Goal: Download file/media

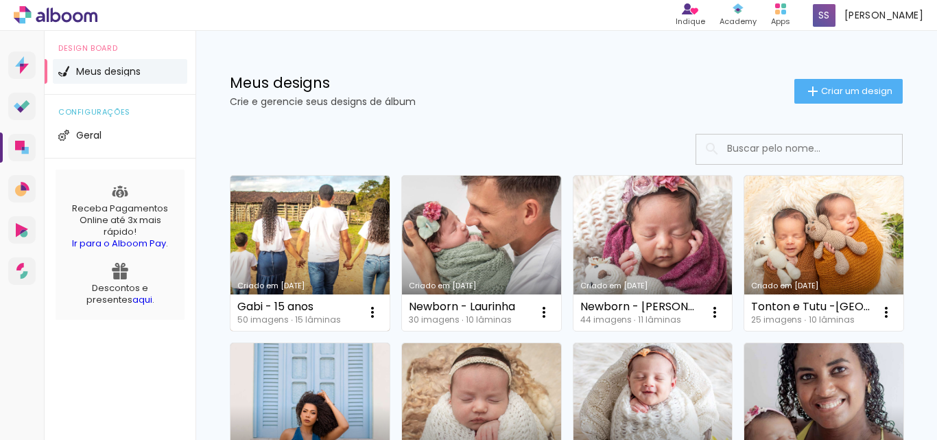
click at [287, 283] on div "Criado em [DATE]" at bounding box center [309, 286] width 145 height 8
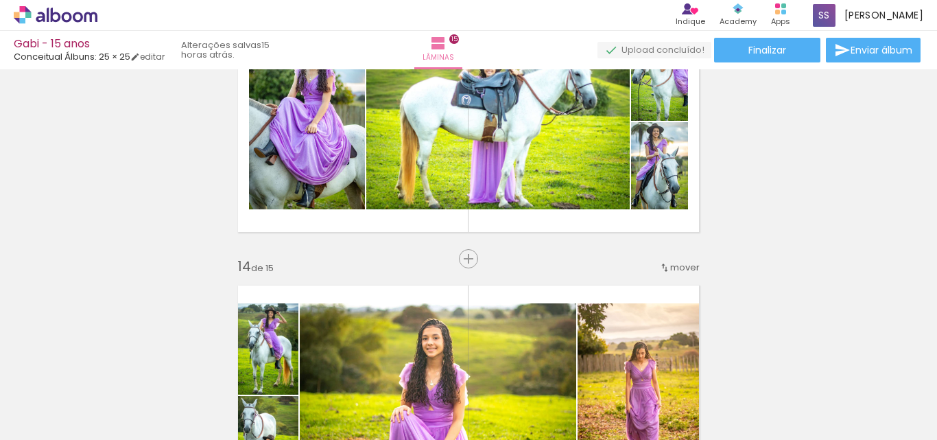
scroll to position [3362, 0]
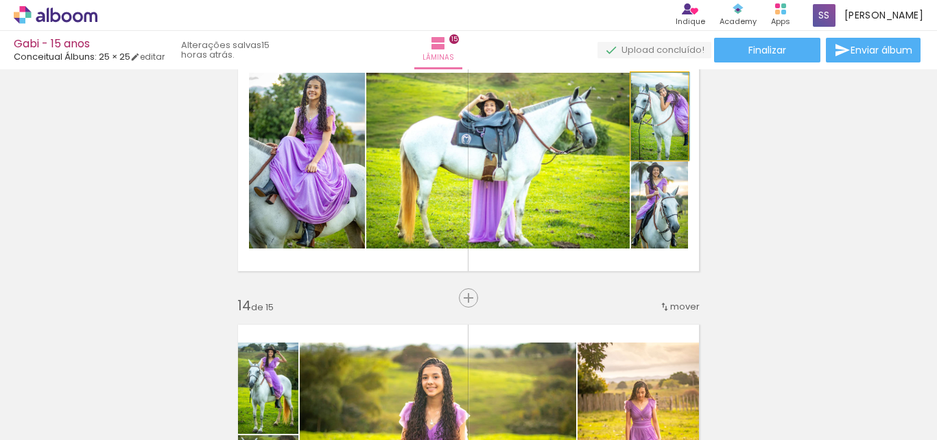
drag, startPoint x: 650, startPoint y: 138, endPoint x: 664, endPoint y: 119, distance: 23.1
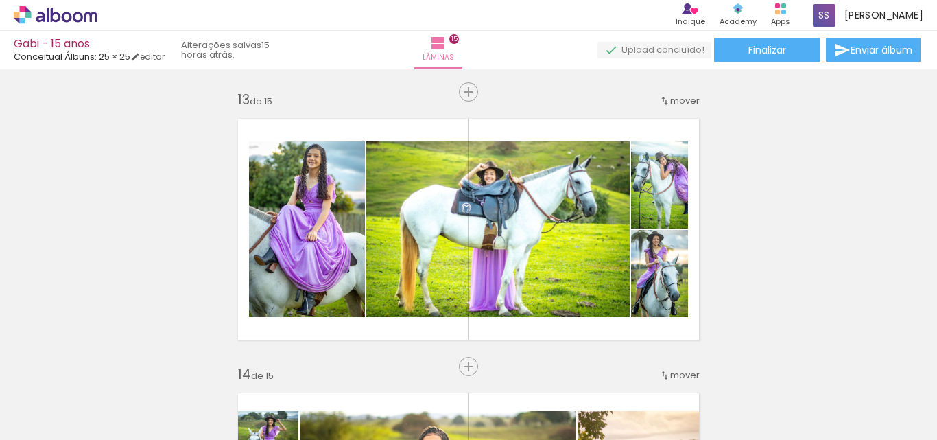
scroll to position [0, 1899]
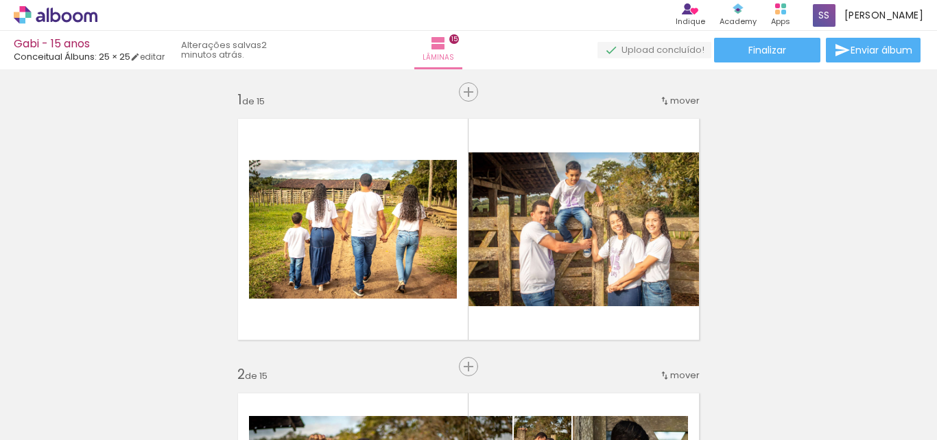
click at [67, 414] on span "Adicionar Fotos" at bounding box center [48, 421] width 41 height 15
click at [0, 0] on input "file" at bounding box center [0, 0] width 0 height 0
click at [346, 395] on quentale-workspace at bounding box center [468, 220] width 937 height 440
drag, startPoint x: 228, startPoint y: 399, endPoint x: 648, endPoint y: 170, distance: 477.4
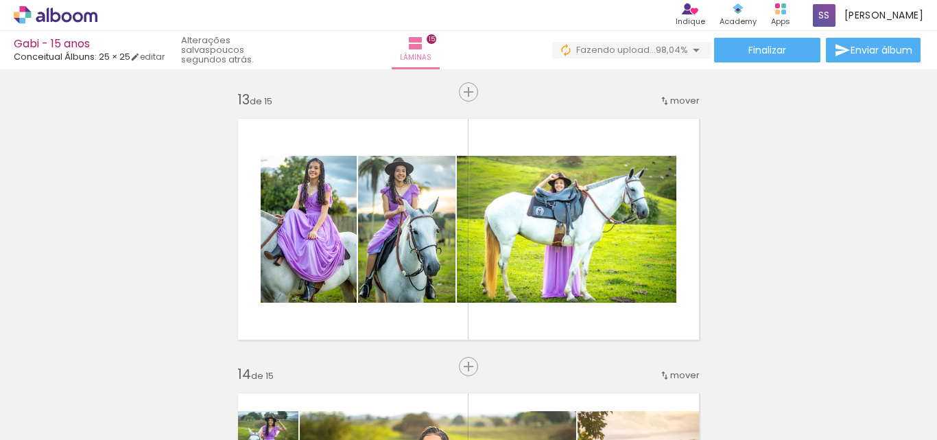
scroll to position [0, 3098]
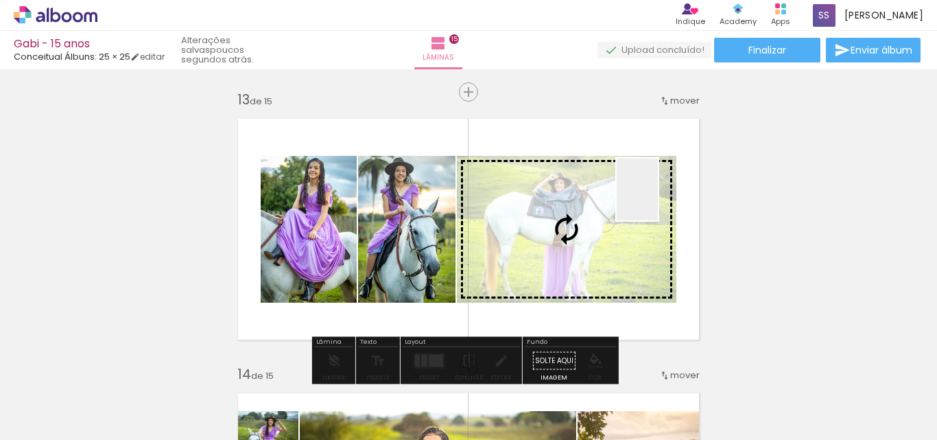
drag, startPoint x: 888, startPoint y: 406, endPoint x: 658, endPoint y: 200, distance: 309.0
click at [658, 200] on quentale-workspace at bounding box center [468, 220] width 937 height 440
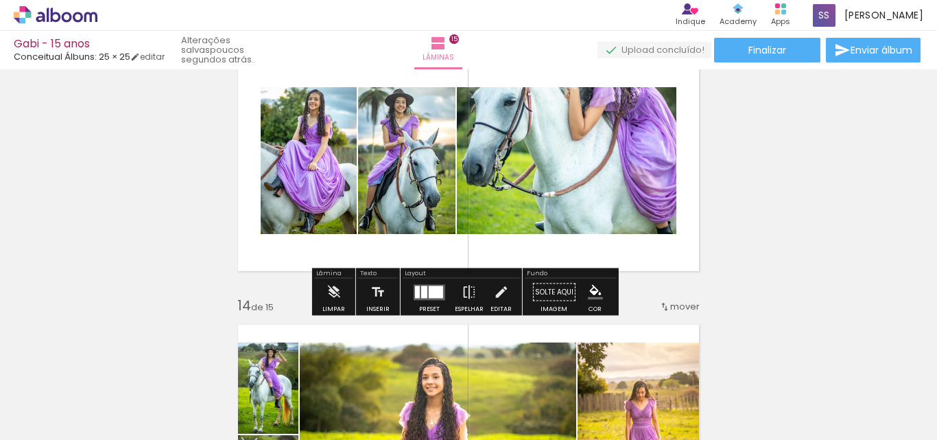
scroll to position [0, 2704]
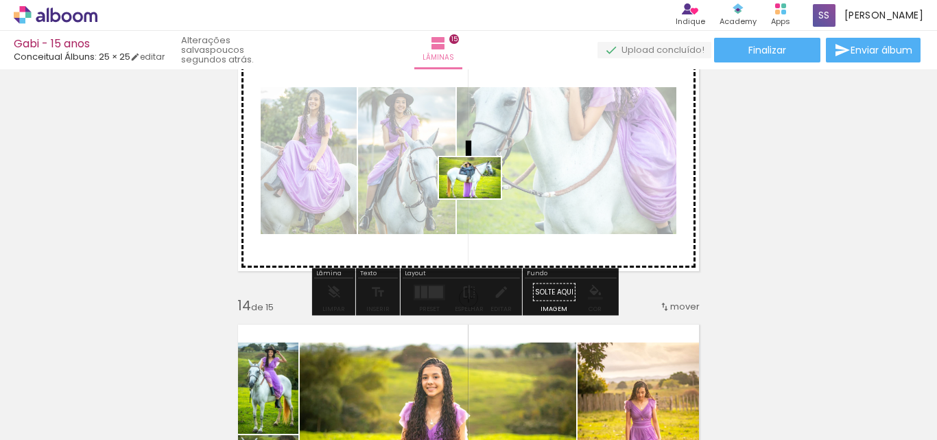
drag, startPoint x: 357, startPoint y: 399, endPoint x: 480, endPoint y: 198, distance: 235.2
click at [480, 198] on quentale-workspace at bounding box center [468, 220] width 937 height 440
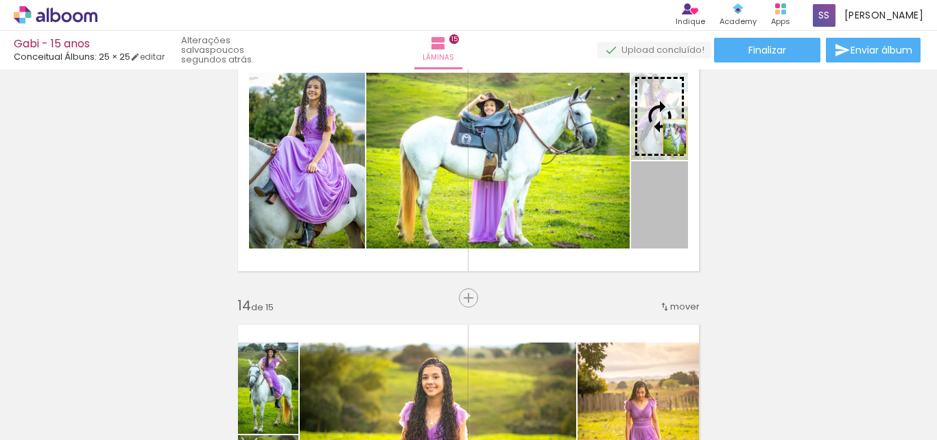
drag, startPoint x: 668, startPoint y: 232, endPoint x: 670, endPoint y: 136, distance: 96.1
click at [0, 0] on slot at bounding box center [0, 0] width 0 height 0
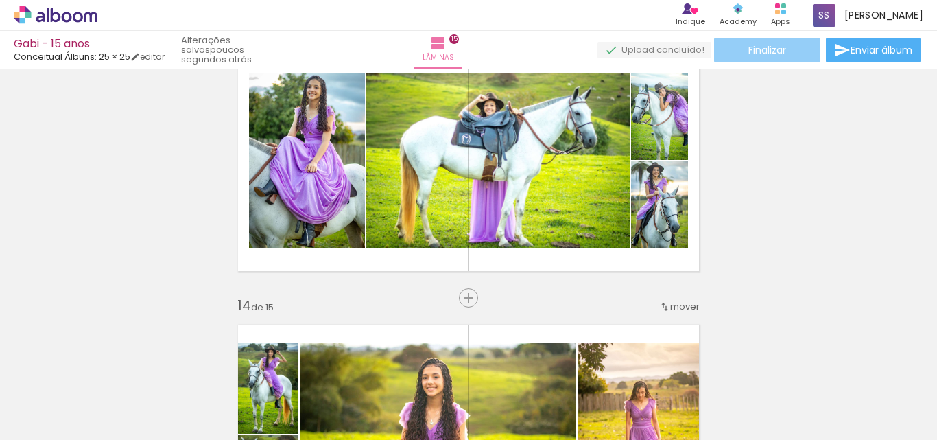
click at [764, 51] on span "Finalizar" at bounding box center [767, 50] width 38 height 10
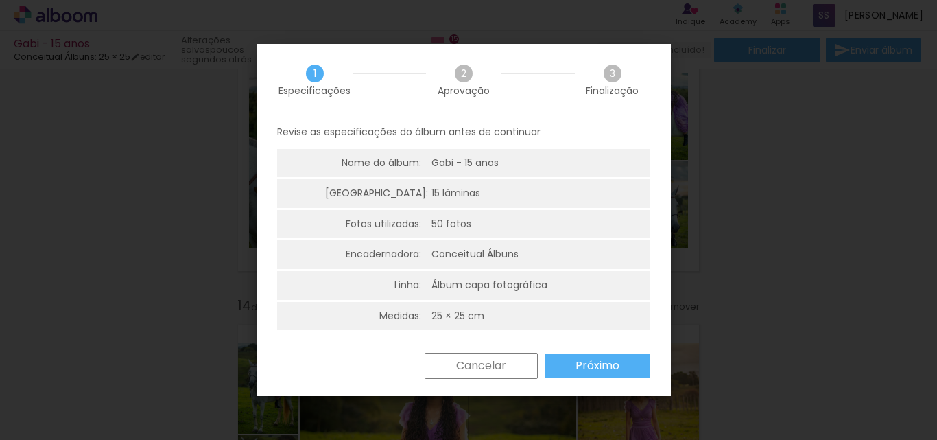
click at [0, 0] on slot "Próximo" at bounding box center [0, 0] width 0 height 0
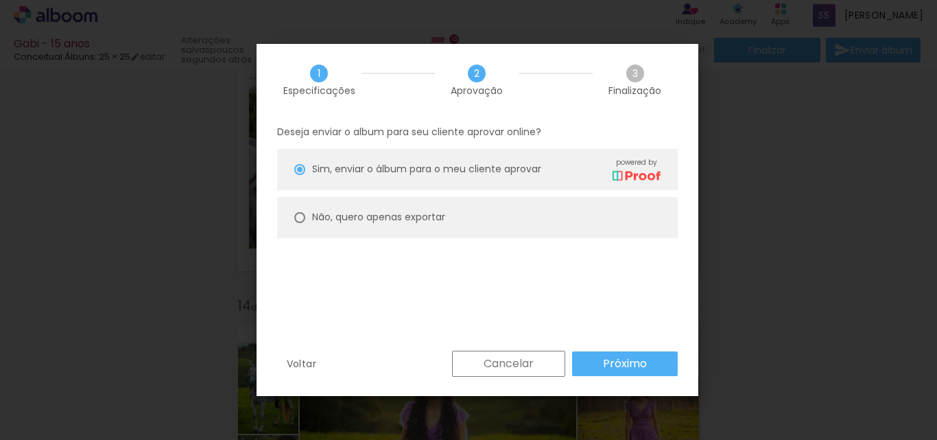
click at [0, 0] on slot "Não, quero apenas exportar" at bounding box center [0, 0] width 0 height 0
type paper-radio-button "on"
click at [0, 0] on slot "Próximo" at bounding box center [0, 0] width 0 height 0
type input "Alta, 300 DPI"
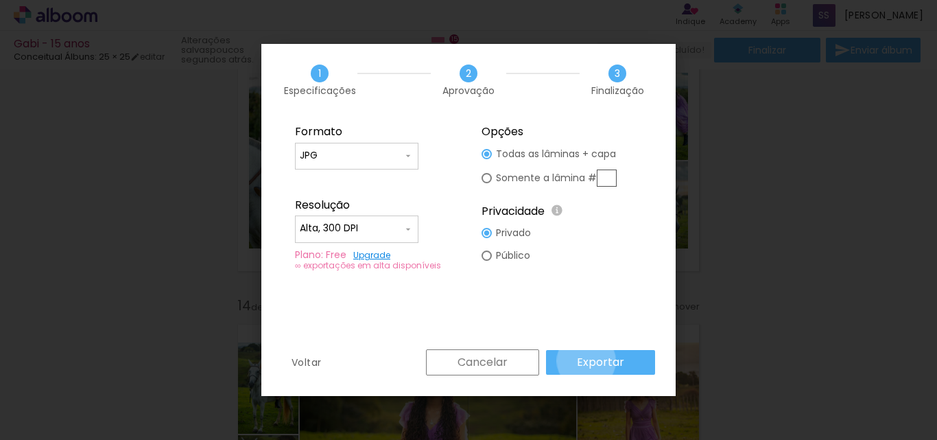
click at [0, 0] on slot "Exportar" at bounding box center [0, 0] width 0 height 0
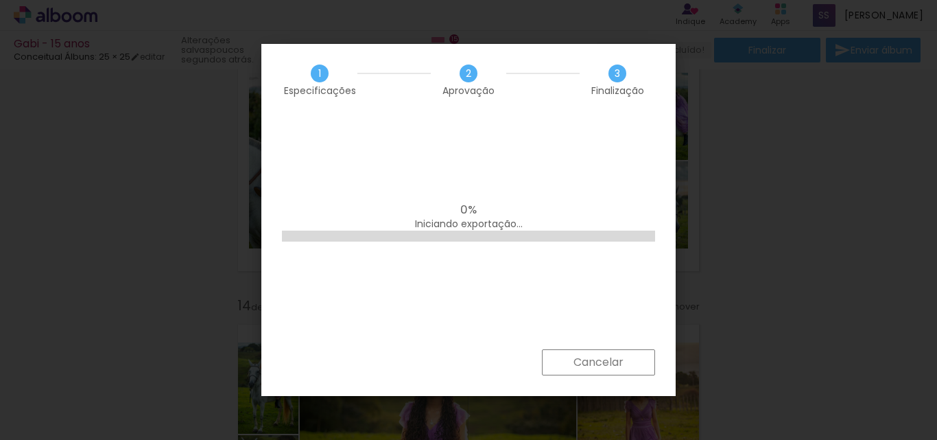
click at [0, 0] on slot "Cancelar" at bounding box center [0, 0] width 0 height 0
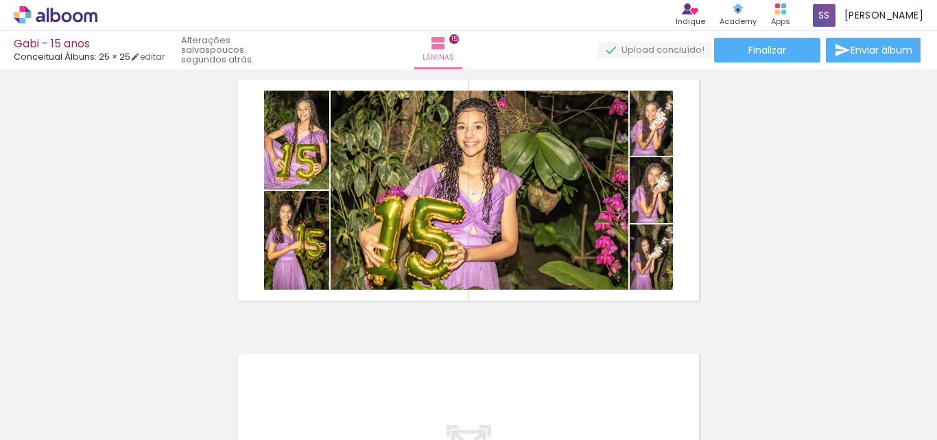
scroll to position [4048, 0]
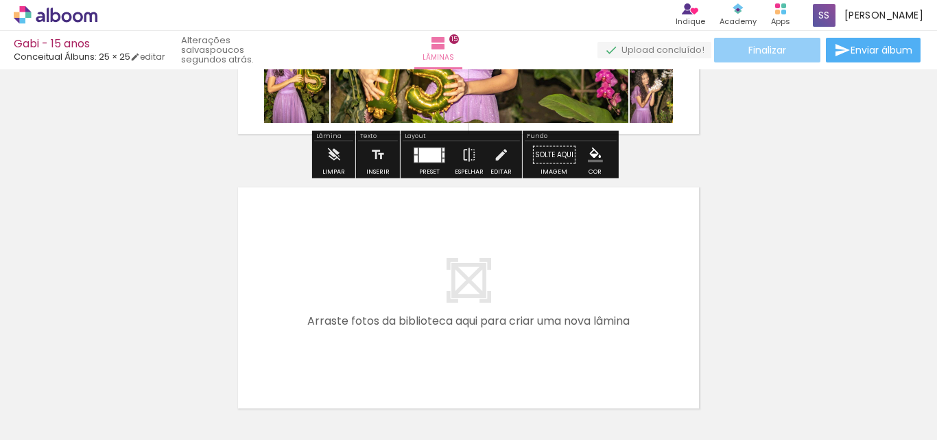
click at [778, 45] on span "Finalizar" at bounding box center [767, 50] width 38 height 10
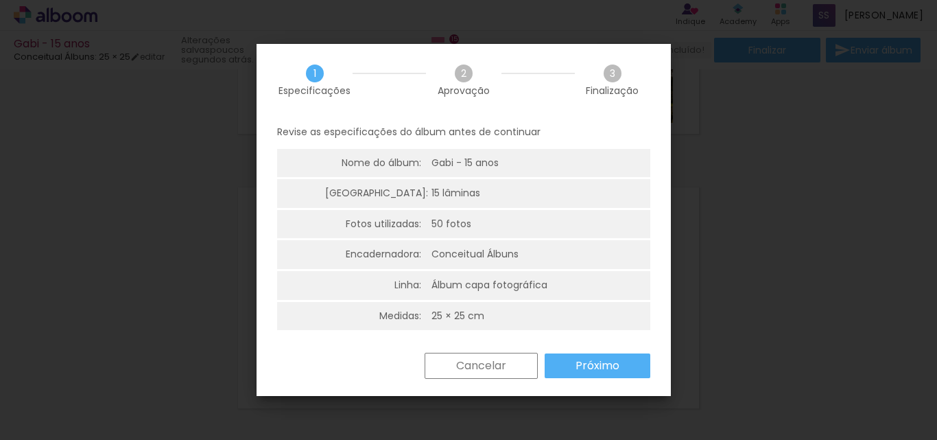
click at [0, 0] on slot "Próximo" at bounding box center [0, 0] width 0 height 0
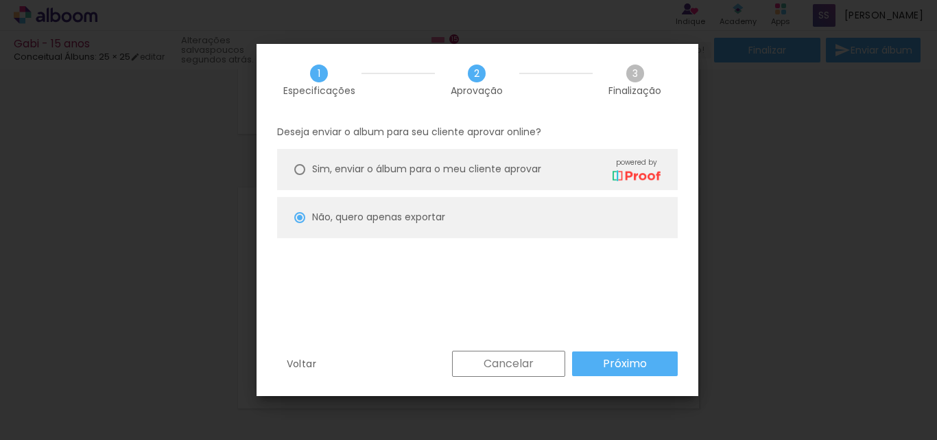
click at [596, 359] on paper-button "Próximo" at bounding box center [625, 363] width 106 height 25
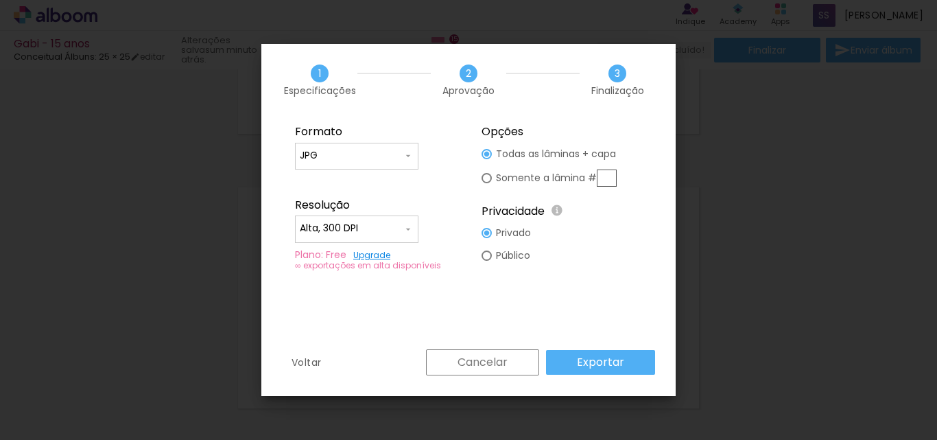
click at [0, 0] on slot "Exportar" at bounding box center [0, 0] width 0 height 0
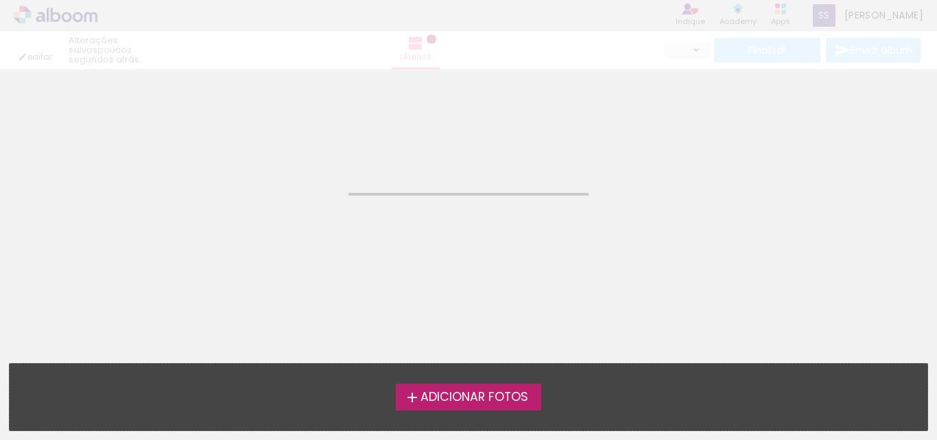
click at [78, 1] on div "editar poucos segundos atrás. Lâminas Finalizar Enviar álbum" at bounding box center [468, 34] width 937 height 69
click at [723, 163] on neon-animatable "Confirmar Cancelar" at bounding box center [468, 138] width 937 height 139
click at [523, 259] on neon-animated-pages "Confirmar Cancelar" at bounding box center [468, 254] width 937 height 370
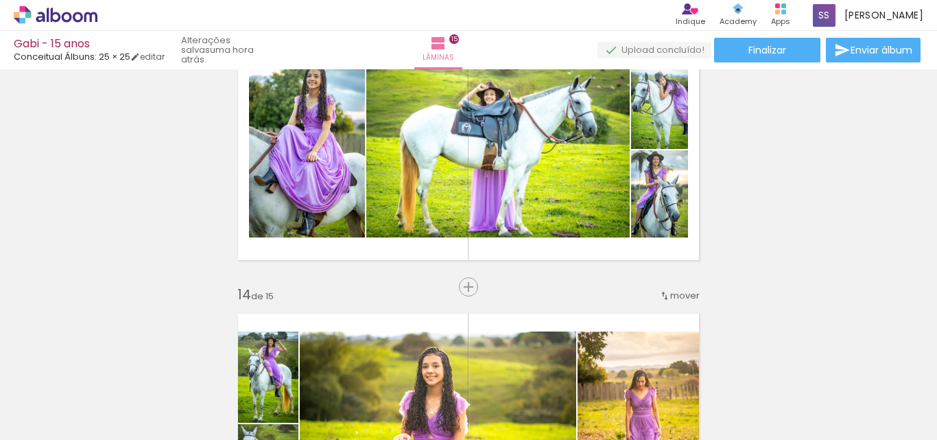
scroll to position [3293, 0]
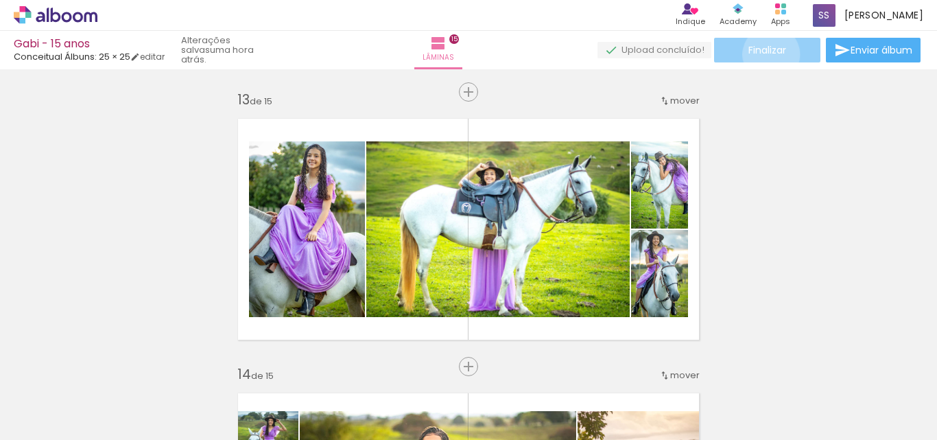
click at [766, 54] on span "Finalizar" at bounding box center [767, 50] width 38 height 10
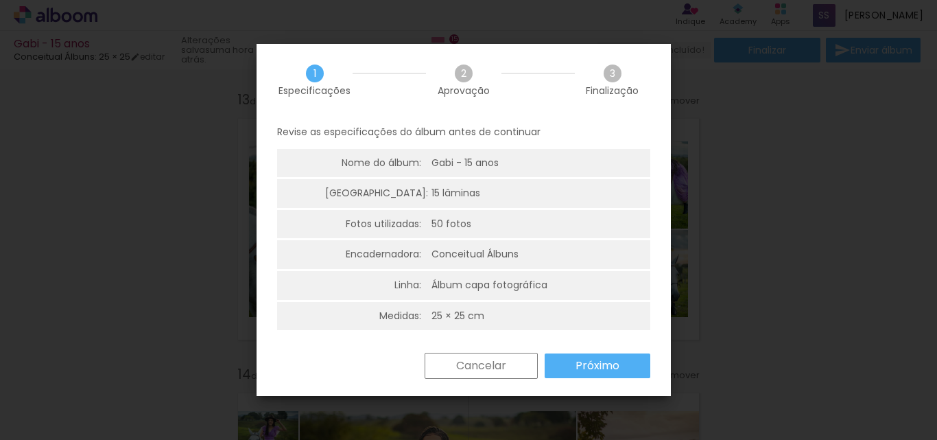
click at [591, 357] on paper-button "Próximo" at bounding box center [598, 365] width 106 height 25
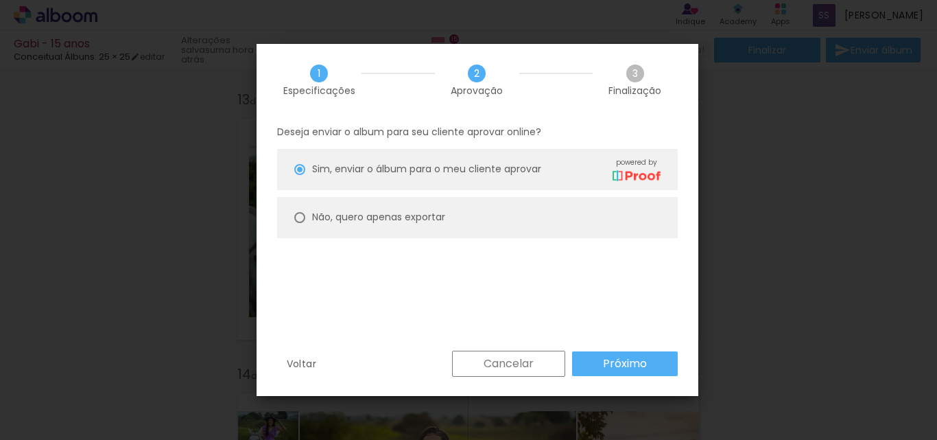
click at [0, 0] on slot "Não, quero apenas exportar" at bounding box center [0, 0] width 0 height 0
type paper-radio-button "on"
click at [599, 358] on paper-button "Próximo" at bounding box center [625, 363] width 106 height 25
type input "Alta, 300 DPI"
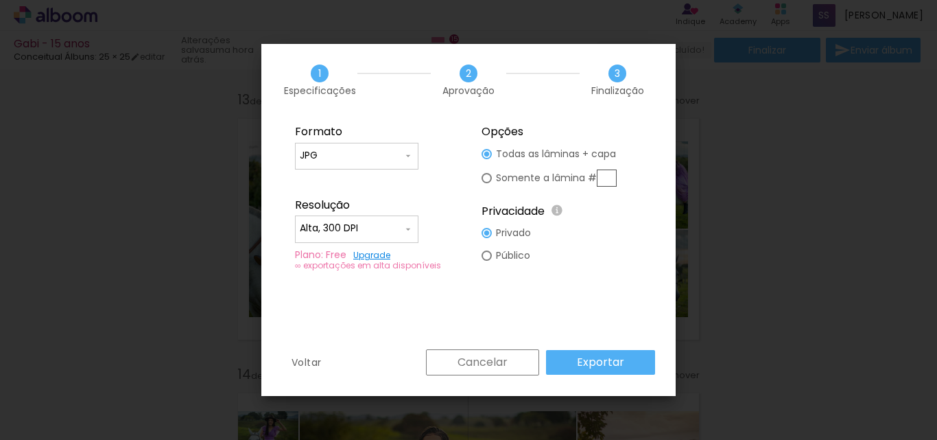
click at [0, 0] on slot "Exportar" at bounding box center [0, 0] width 0 height 0
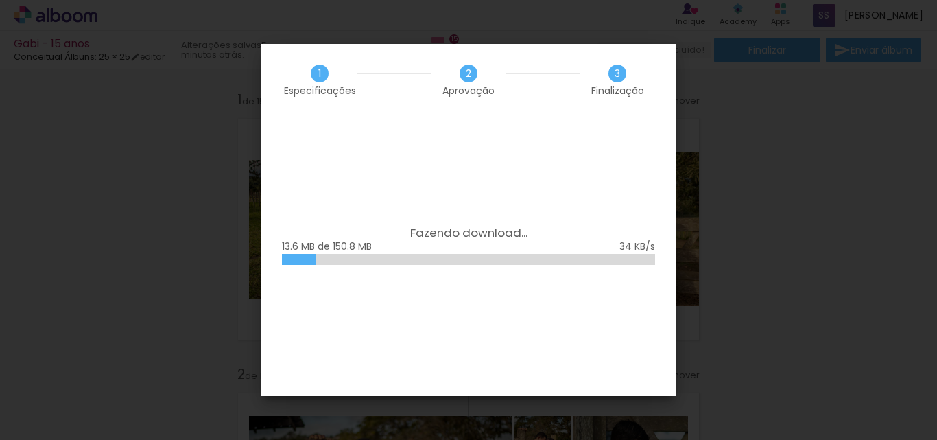
scroll to position [3293, 0]
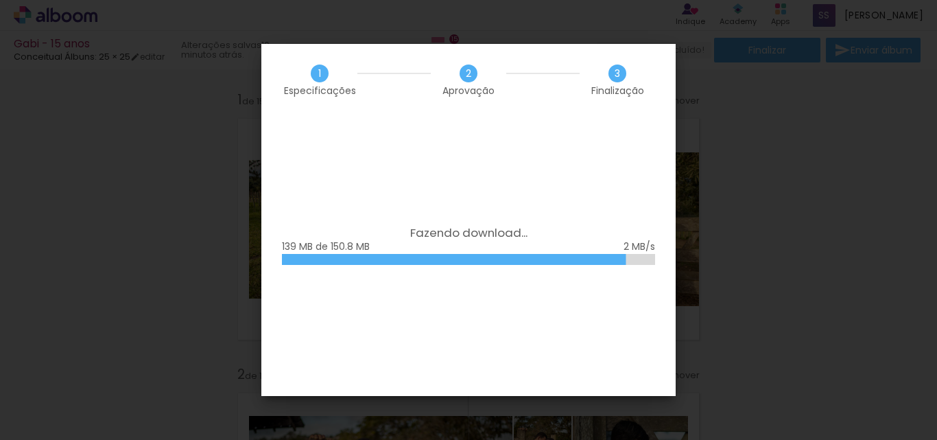
scroll to position [3293, 0]
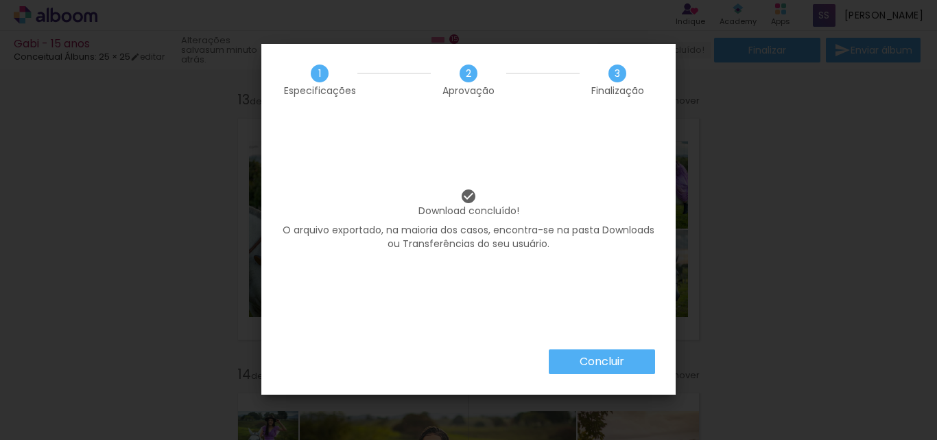
click at [575, 363] on paper-button "Concluir" at bounding box center [602, 361] width 106 height 25
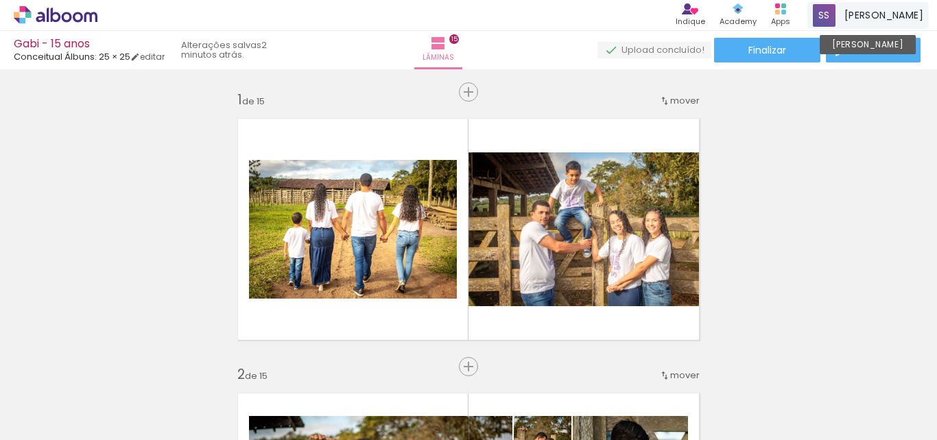
click at [861, 13] on span "[PERSON_NAME]" at bounding box center [883, 15] width 79 height 14
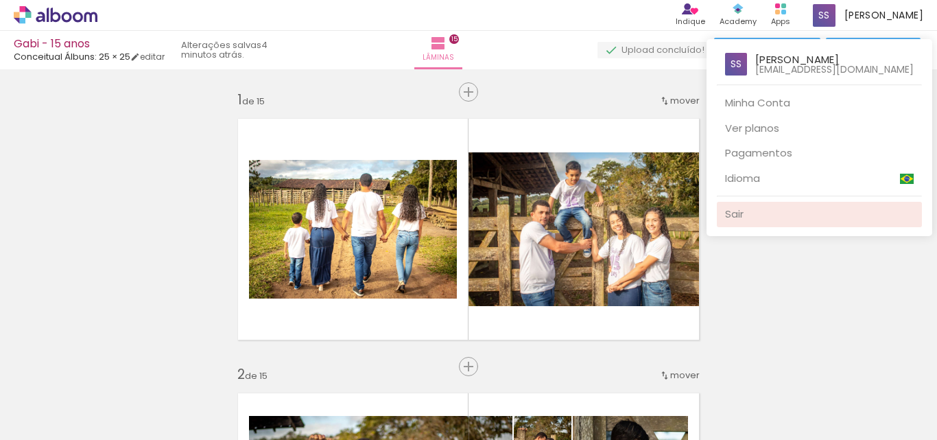
click at [748, 220] on link "Sair" at bounding box center [819, 214] width 205 height 25
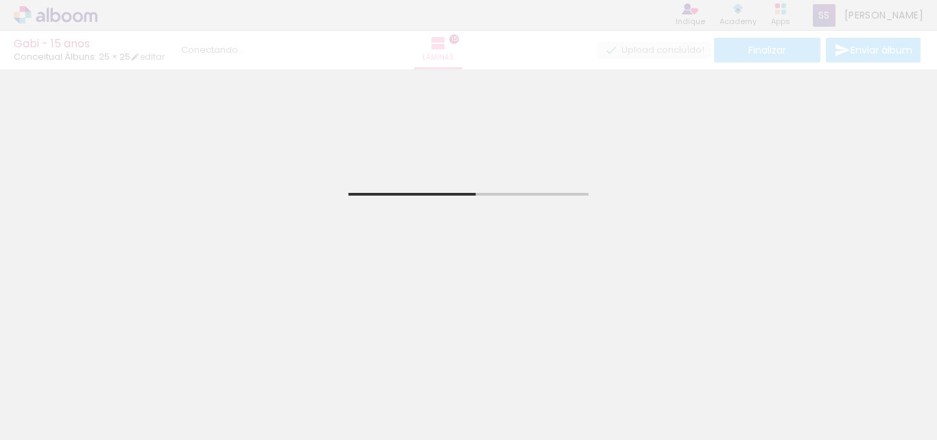
scroll to position [0, 2861]
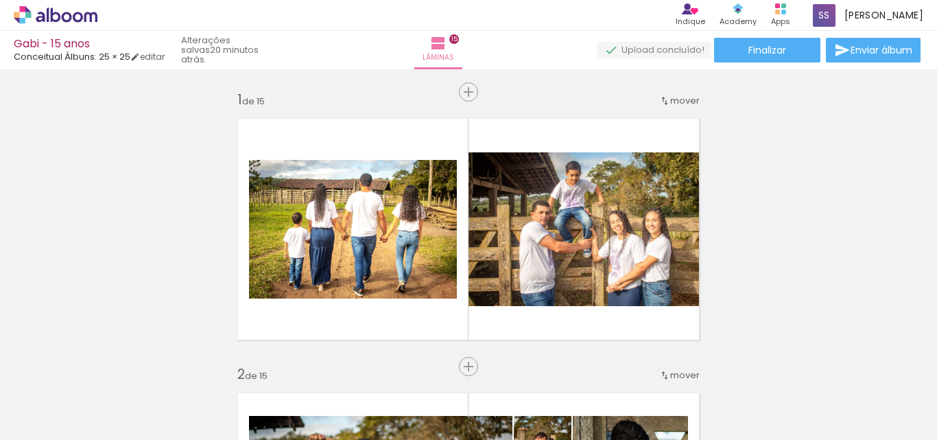
scroll to position [0, 2861]
